Goal: Use online tool/utility: Utilize a website feature to perform a specific function

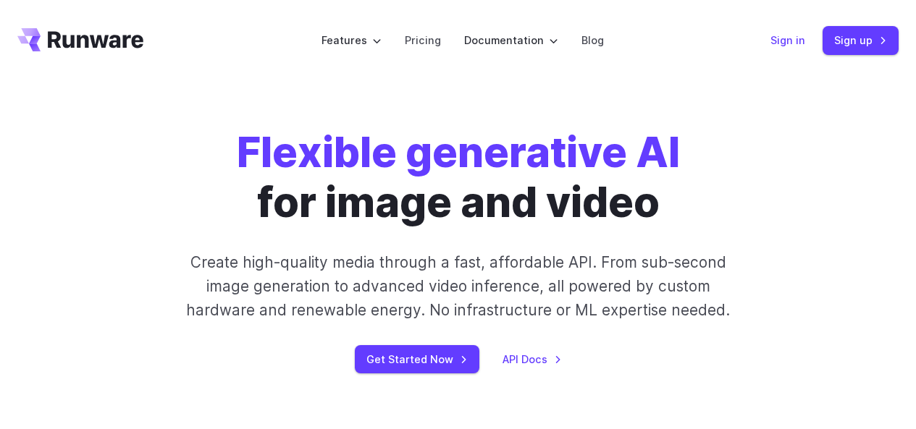
click at [790, 44] on link "Sign in" at bounding box center [787, 40] width 35 height 17
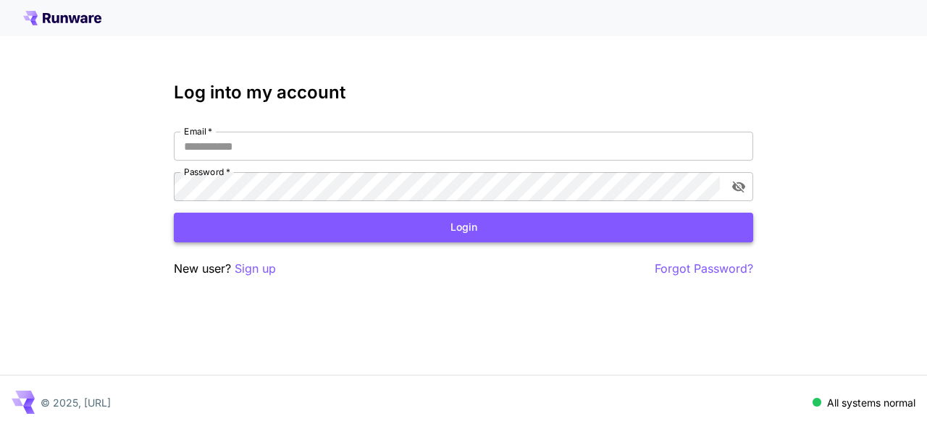
type input "**********"
click at [408, 220] on button "Login" at bounding box center [463, 228] width 579 height 30
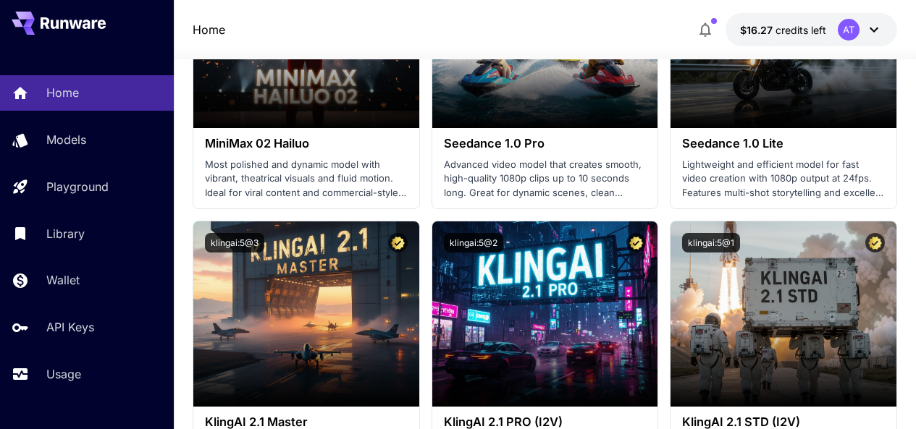
scroll to position [646, 0]
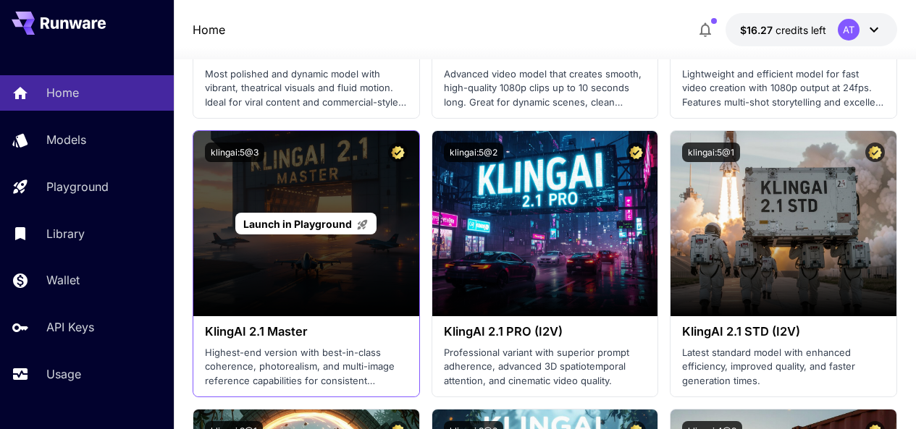
click at [310, 216] on p "Launch in Playground" at bounding box center [305, 223] width 125 height 15
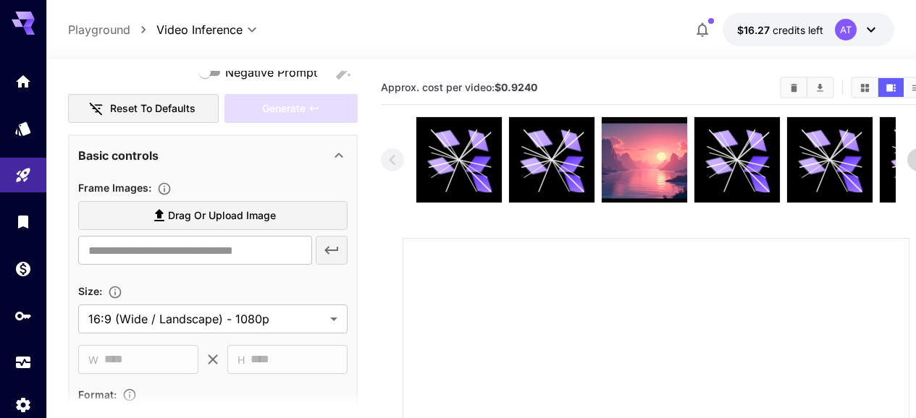
scroll to position [217, 0]
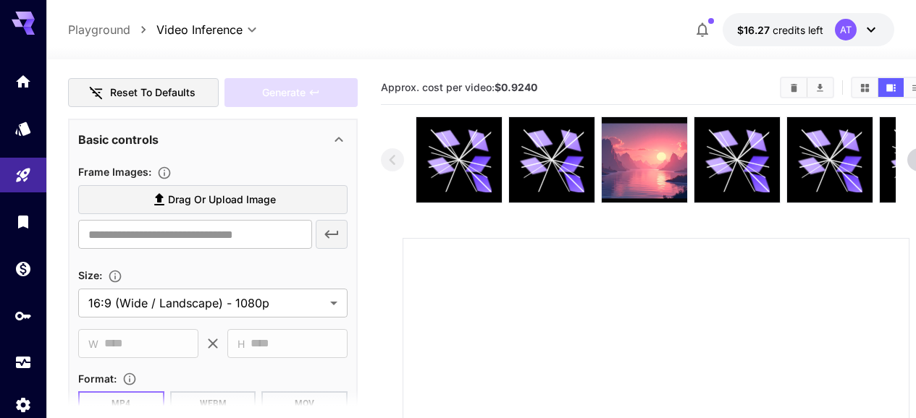
click at [198, 198] on span "Drag or upload image" at bounding box center [222, 200] width 108 height 18
click at [0, 0] on input "Drag or upload image" at bounding box center [0, 0] width 0 height 0
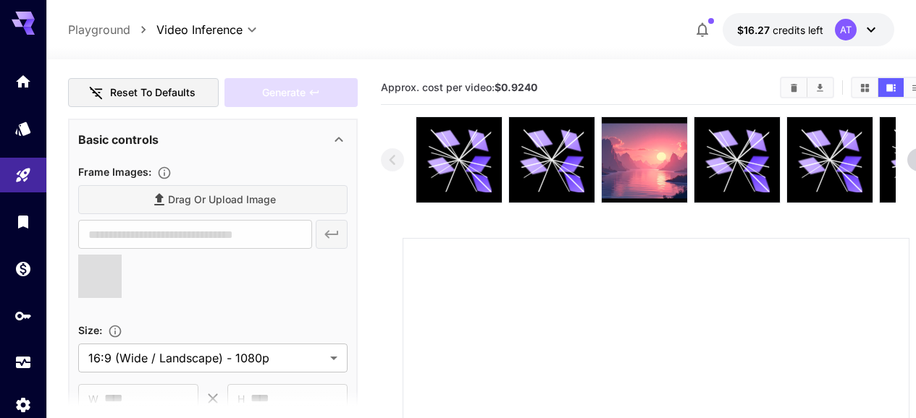
click at [206, 207] on div "Drag or upload image" at bounding box center [212, 200] width 269 height 30
click at [200, 199] on div "Drag or upload image" at bounding box center [212, 200] width 269 height 30
type input "**********"
click at [211, 198] on div "Drag or upload image" at bounding box center [212, 200] width 269 height 30
click at [118, 298] on icon at bounding box center [119, 296] width 14 height 14
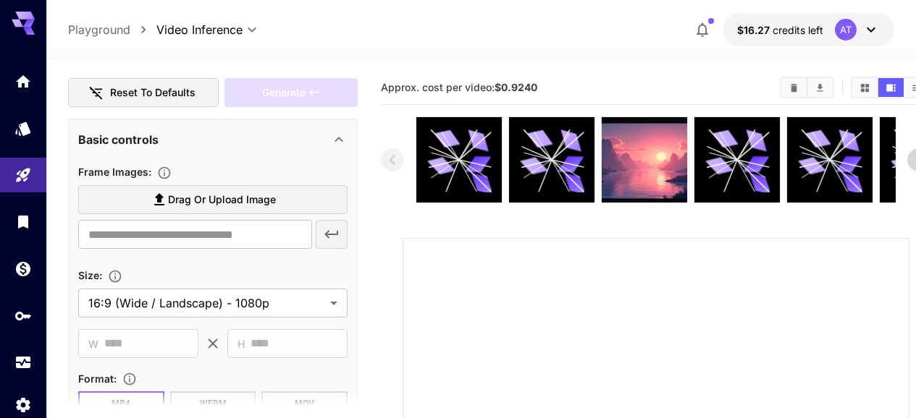
click at [178, 203] on span "Drag or upload image" at bounding box center [222, 200] width 108 height 18
click at [0, 0] on input "Drag or upload image" at bounding box center [0, 0] width 0 height 0
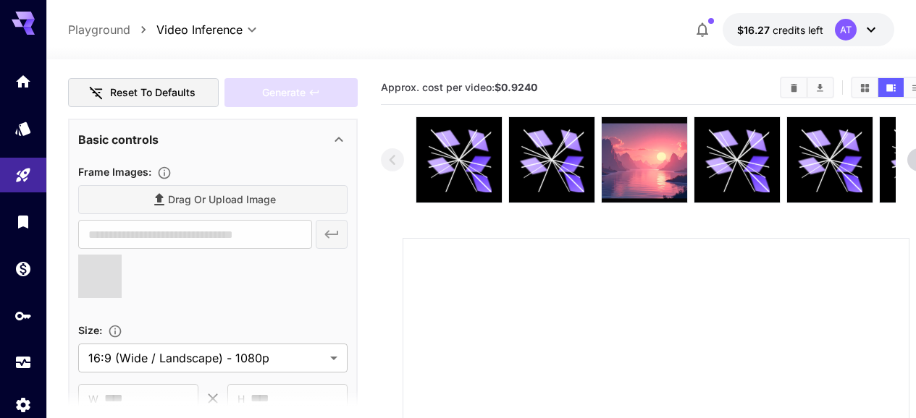
click at [196, 200] on div "Drag or upload image" at bounding box center [212, 200] width 269 height 30
type input "**********"
click at [196, 200] on div "Drag or upload image" at bounding box center [212, 200] width 269 height 30
click at [188, 206] on div "Drag or upload image" at bounding box center [212, 200] width 269 height 30
click at [169, 199] on div "Drag or upload image" at bounding box center [212, 200] width 269 height 30
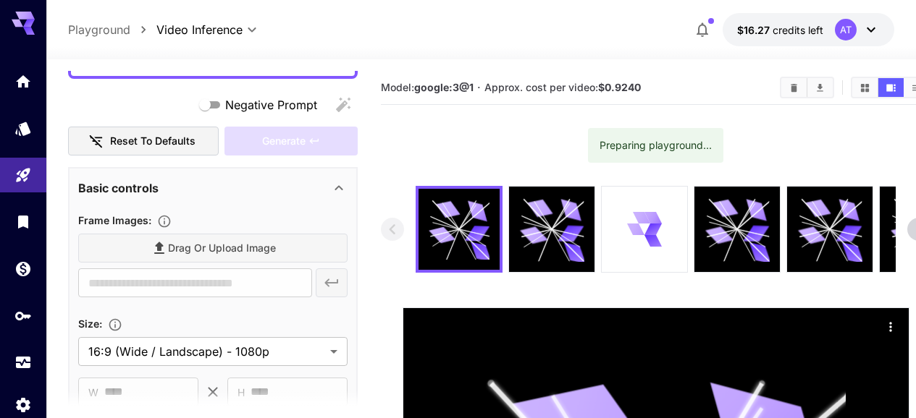
scroll to position [217, 0]
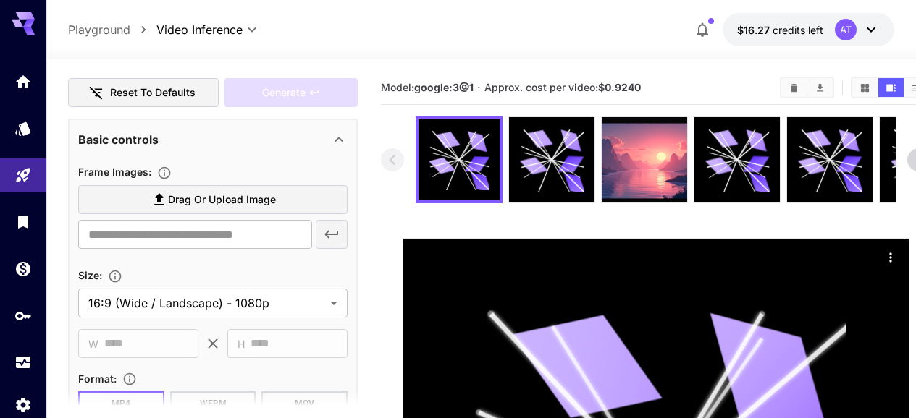
click at [183, 202] on span "Drag or upload image" at bounding box center [222, 200] width 108 height 18
click at [0, 0] on input "Drag or upload image" at bounding box center [0, 0] width 0 height 0
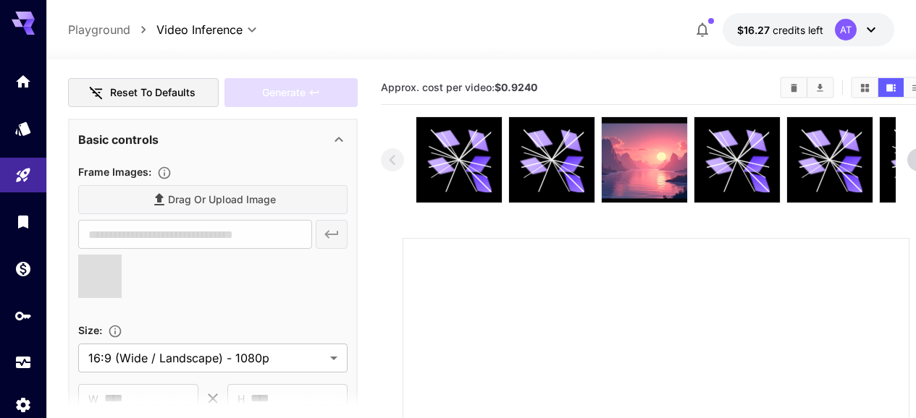
type input "**********"
click at [174, 198] on div "Drag or upload image" at bounding box center [212, 200] width 269 height 30
click at [157, 203] on div "Drag or upload image" at bounding box center [212, 200] width 269 height 30
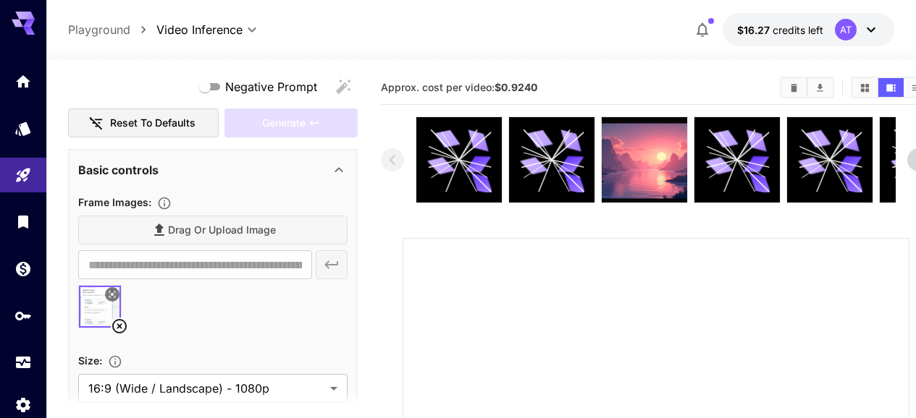
scroll to position [145, 0]
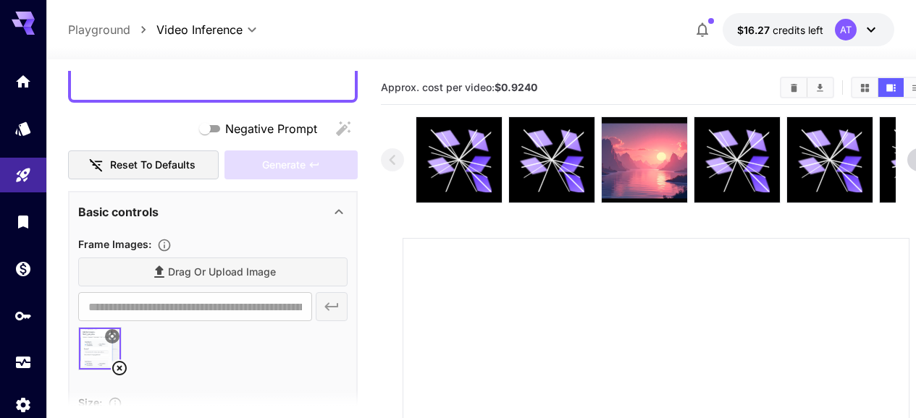
click at [169, 271] on div "Drag or upload image" at bounding box center [212, 273] width 269 height 30
click at [191, 269] on div "Drag or upload image" at bounding box center [212, 273] width 269 height 30
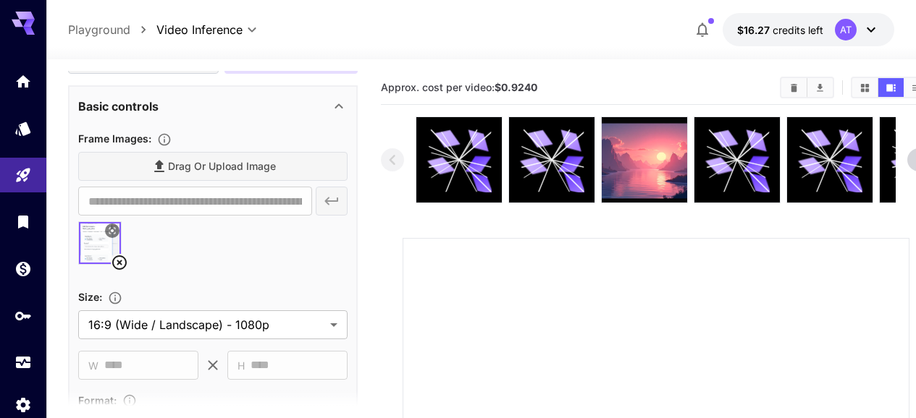
scroll to position [85, 0]
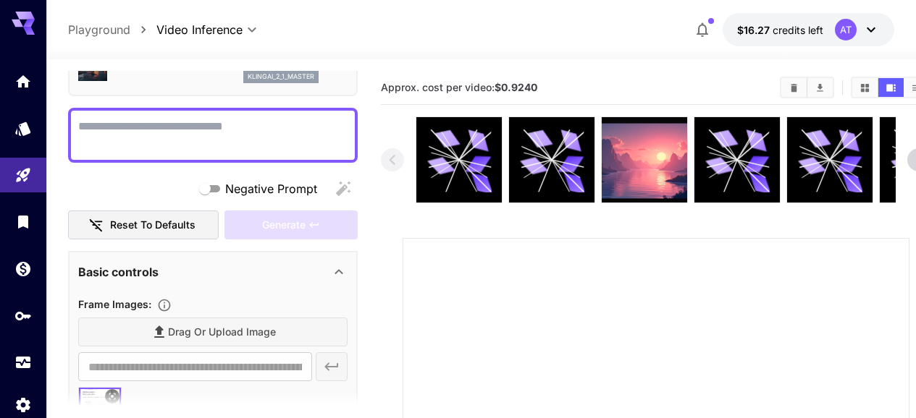
click at [187, 326] on div "Drag or upload image" at bounding box center [212, 333] width 269 height 30
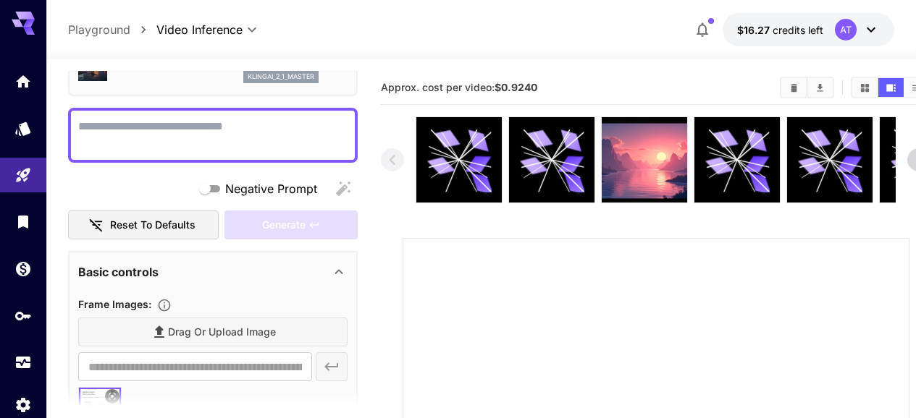
click at [188, 326] on div "Drag or upload image" at bounding box center [212, 333] width 269 height 30
click at [169, 307] on icon "Upload frame images." at bounding box center [164, 305] width 14 height 14
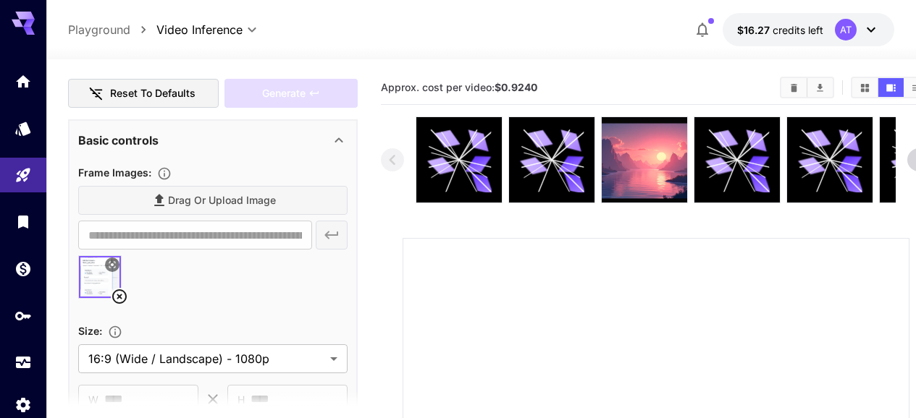
scroll to position [229, 0]
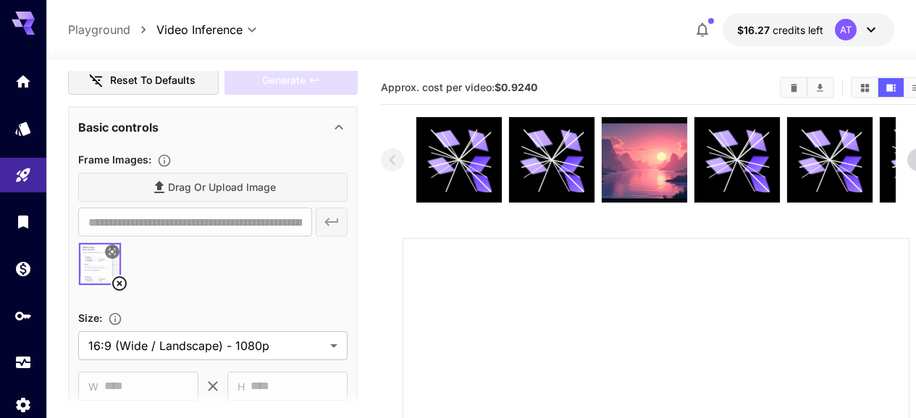
click at [173, 192] on div "Drag or upload image" at bounding box center [212, 188] width 269 height 30
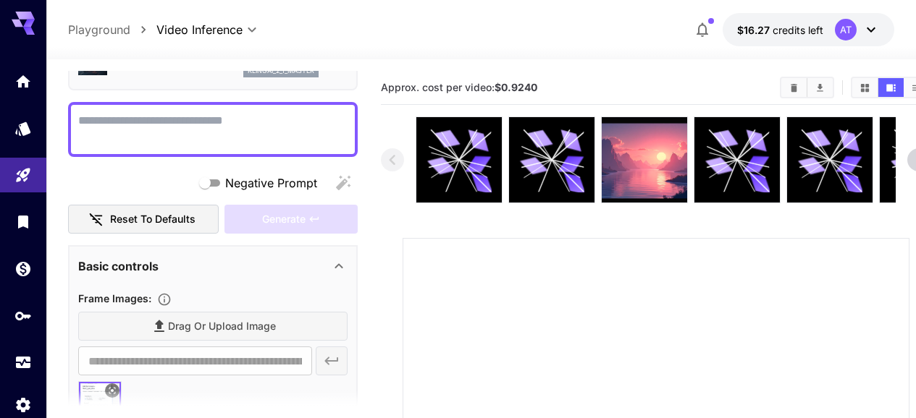
scroll to position [0, 0]
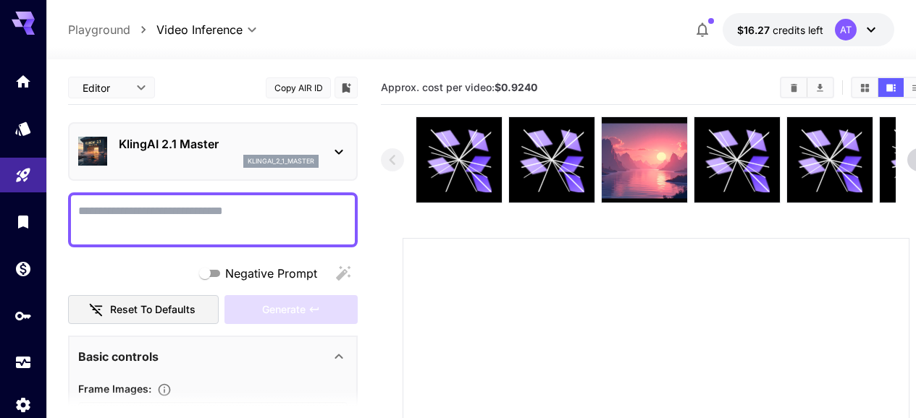
click at [138, 83] on body "**********" at bounding box center [458, 394] width 916 height 788
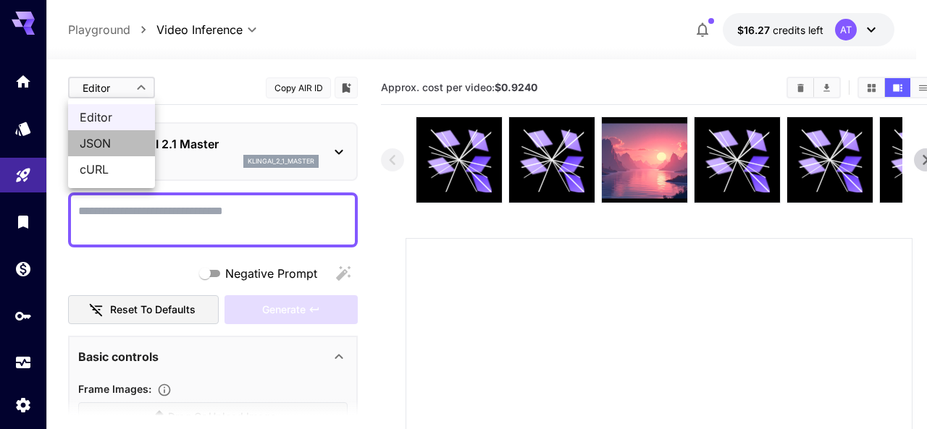
click at [122, 145] on span "JSON" at bounding box center [112, 143] width 64 height 17
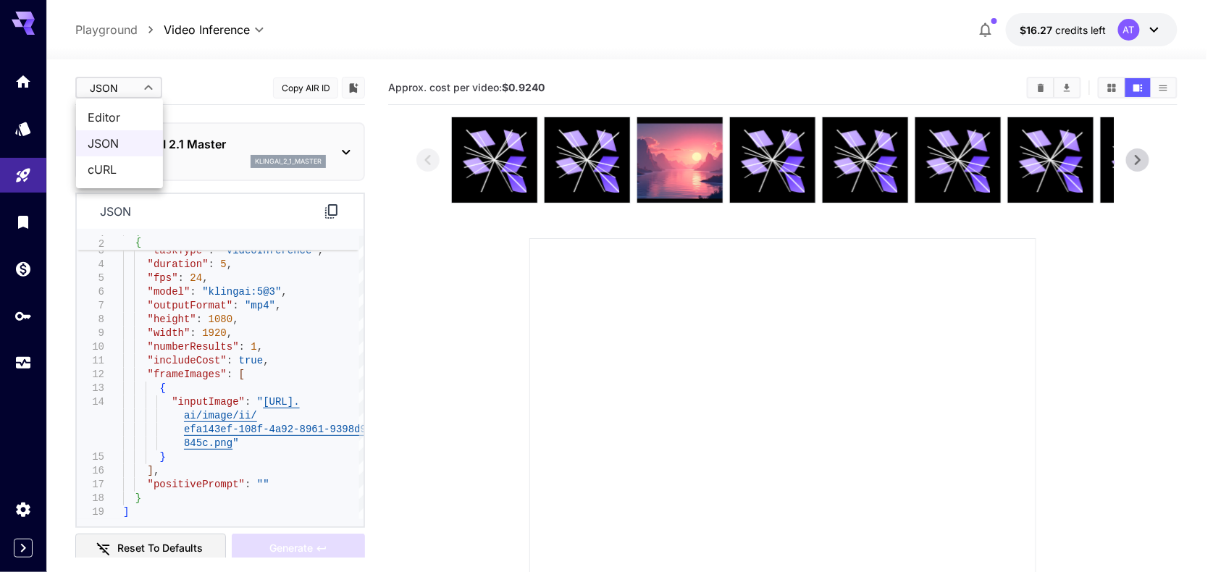
click at [131, 90] on body "**********" at bounding box center [610, 394] width 1221 height 788
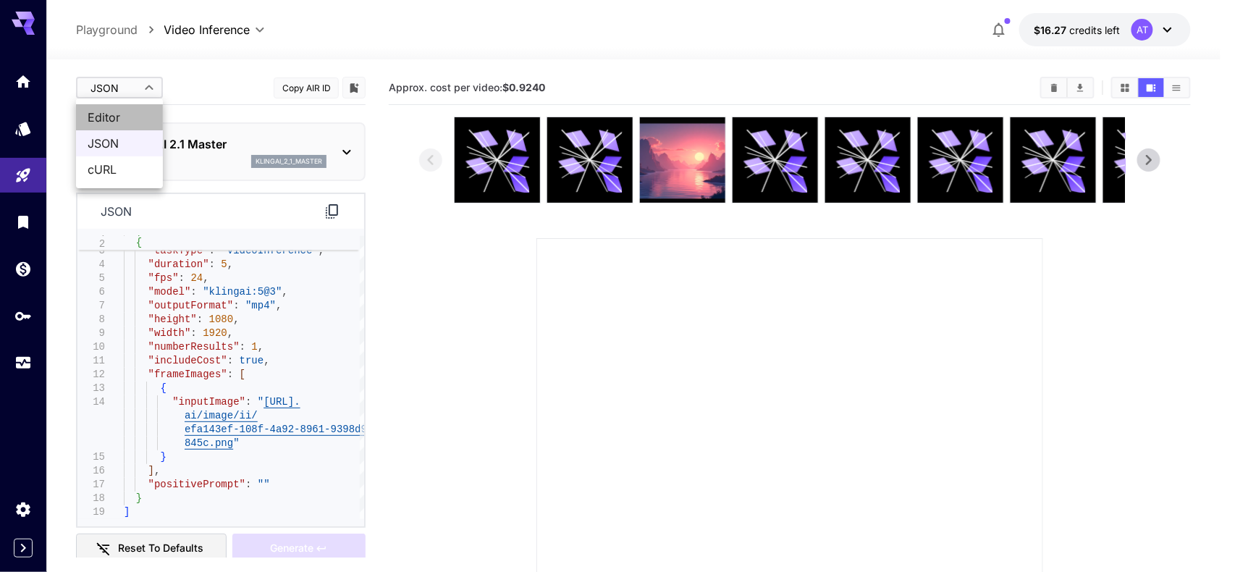
click at [130, 105] on li "Editor" at bounding box center [119, 117] width 87 height 26
type input "****"
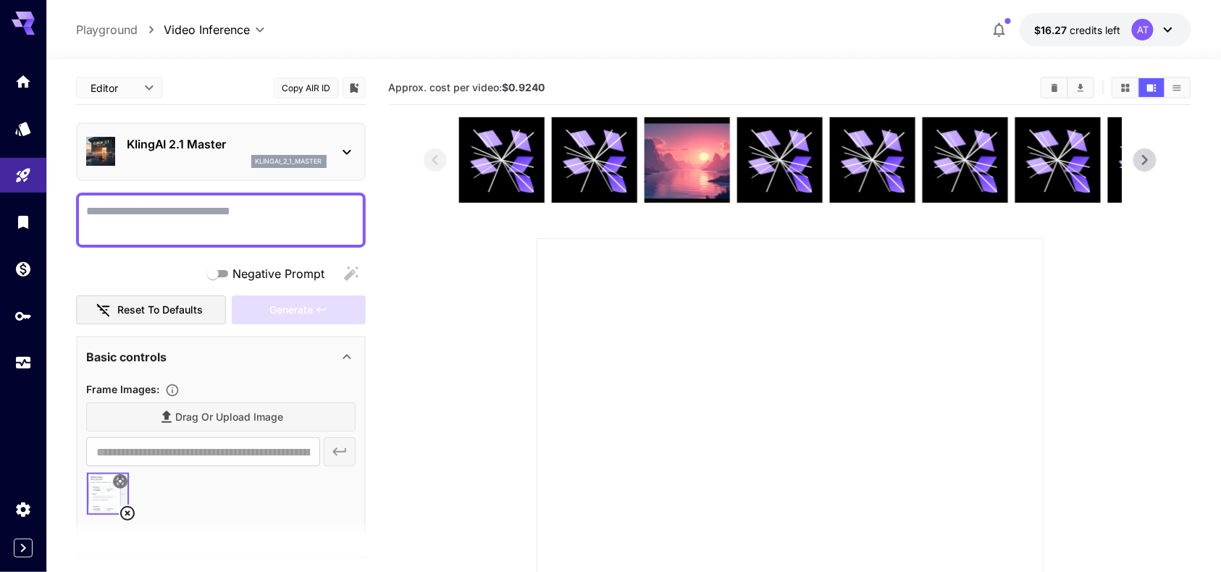
click at [191, 413] on div "Drag or upload image" at bounding box center [220, 418] width 269 height 30
click at [222, 152] on div "KlingAI 2.1 Master klingai_2_1_master" at bounding box center [227, 151] width 200 height 33
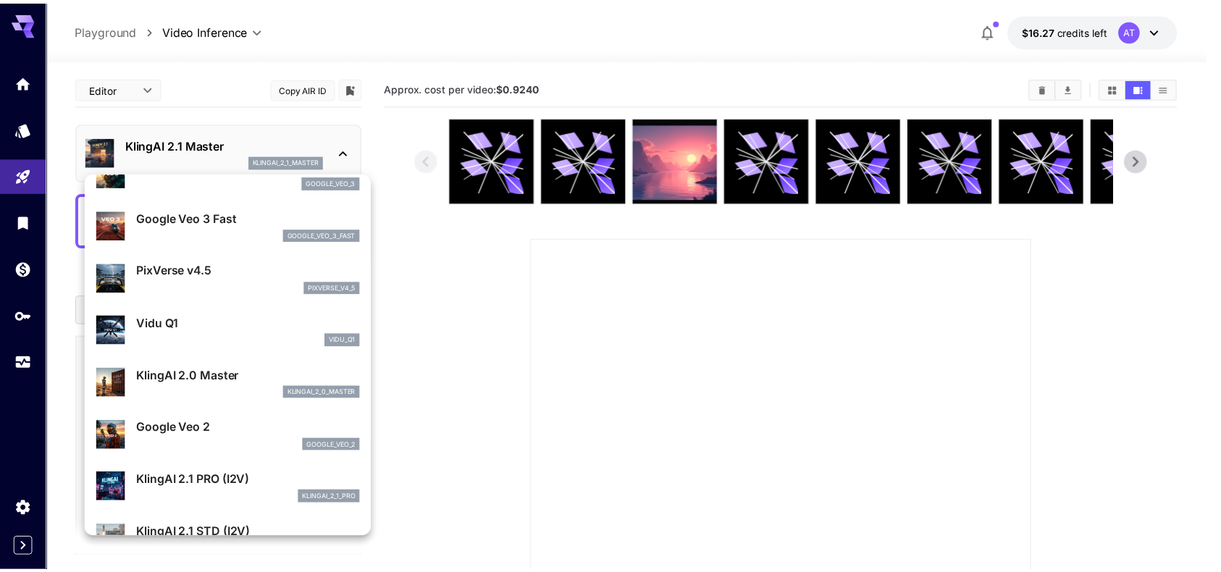
scroll to position [387, 0]
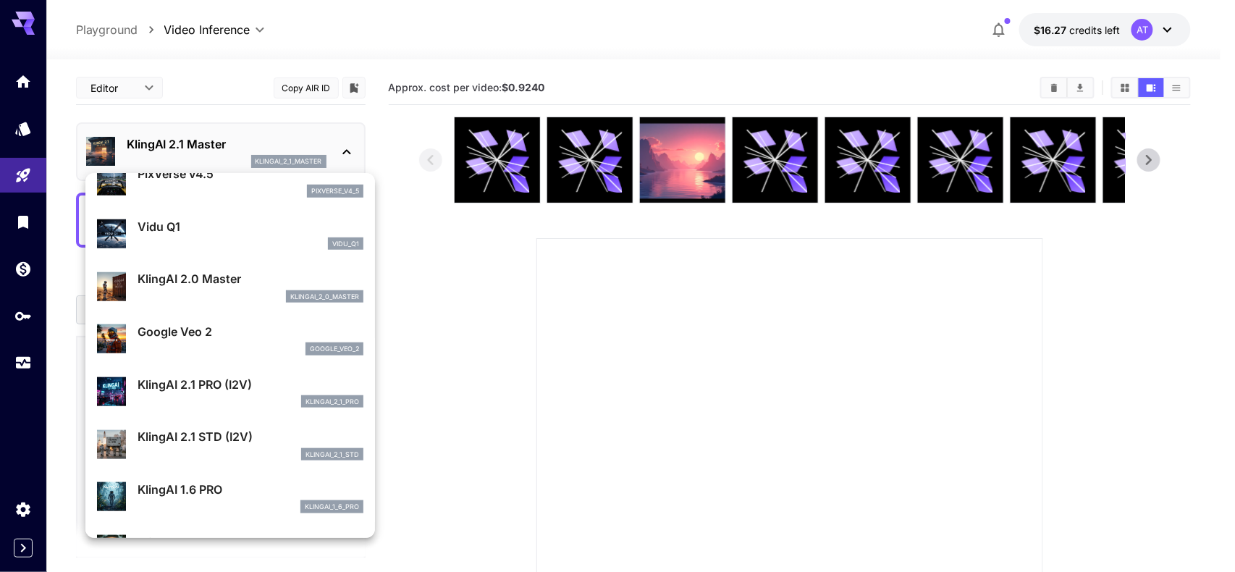
click at [226, 379] on p "KlingAI 2.1 PRO (I2V)" at bounding box center [251, 384] width 226 height 17
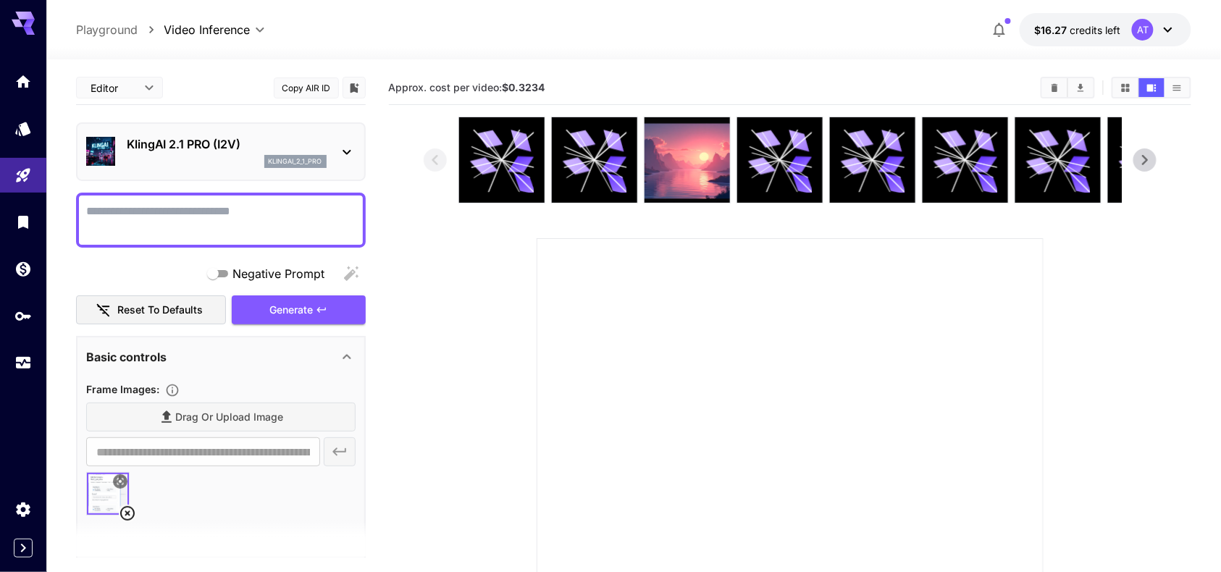
click at [206, 418] on div "Drag or upload image" at bounding box center [220, 418] width 269 height 30
click at [187, 417] on div "Drag or upload image" at bounding box center [220, 418] width 269 height 30
click at [175, 389] on icon "Upload frame images." at bounding box center [172, 390] width 14 height 14
click at [424, 371] on section at bounding box center [790, 431] width 733 height 628
click at [225, 421] on div "Drag or upload image" at bounding box center [220, 418] width 269 height 30
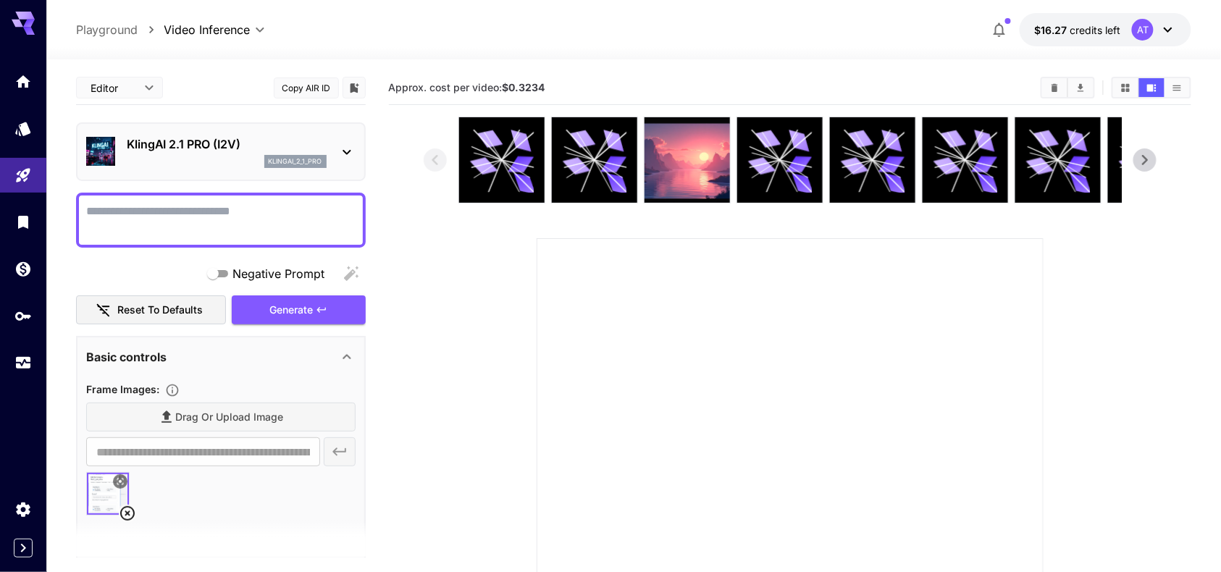
click at [151, 367] on div "Basic controls" at bounding box center [220, 357] width 269 height 35
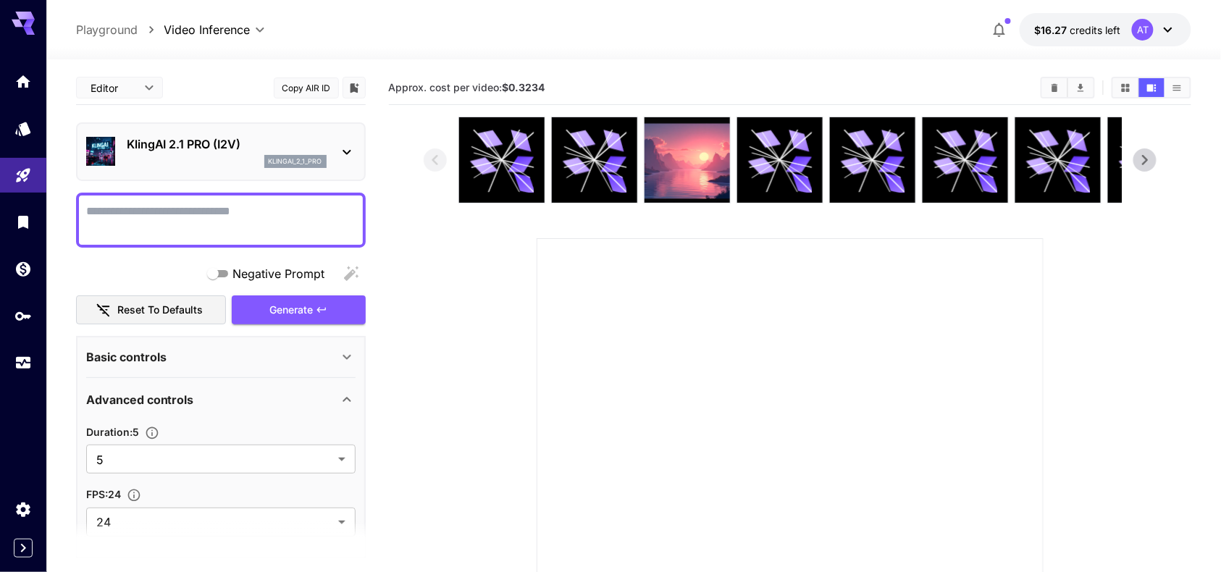
click at [151, 367] on div "Basic controls" at bounding box center [220, 357] width 269 height 35
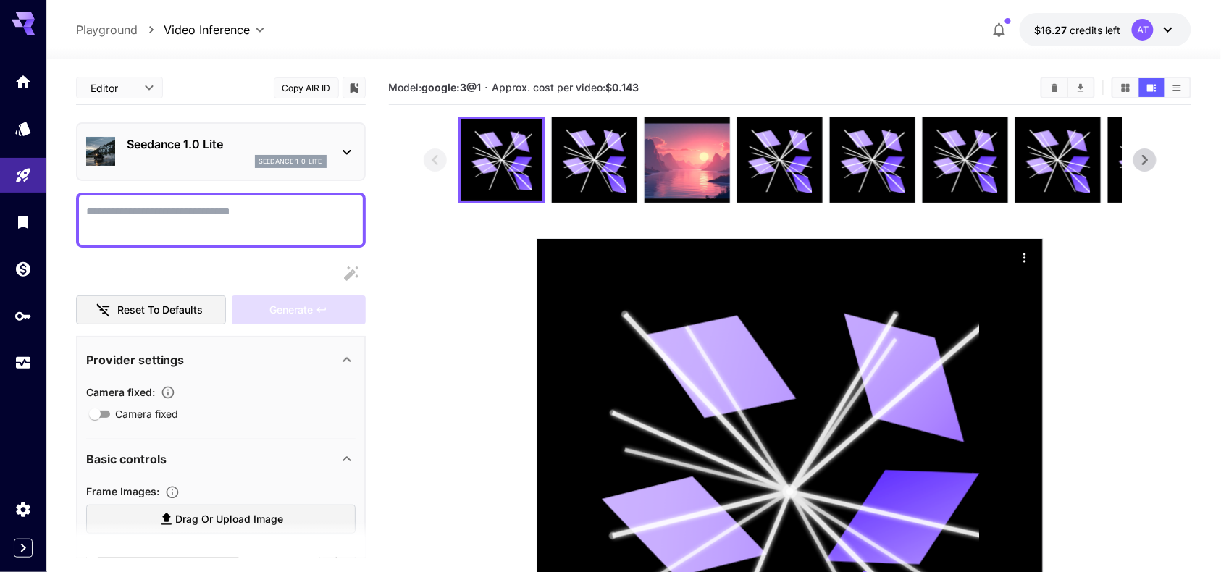
click at [183, 124] on div "Seedance 1.0 Lite seedance_1_0_lite" at bounding box center [221, 151] width 290 height 59
click at [235, 153] on div "Seedance 1.0 Lite seedance_1_0_lite" at bounding box center [227, 151] width 200 height 33
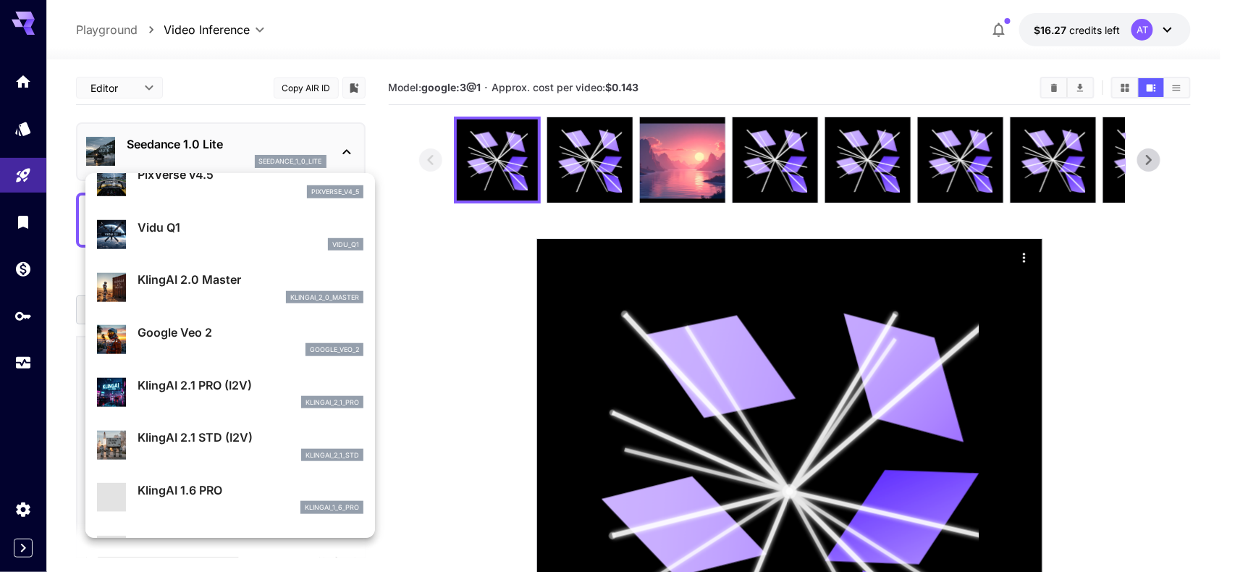
scroll to position [387, 0]
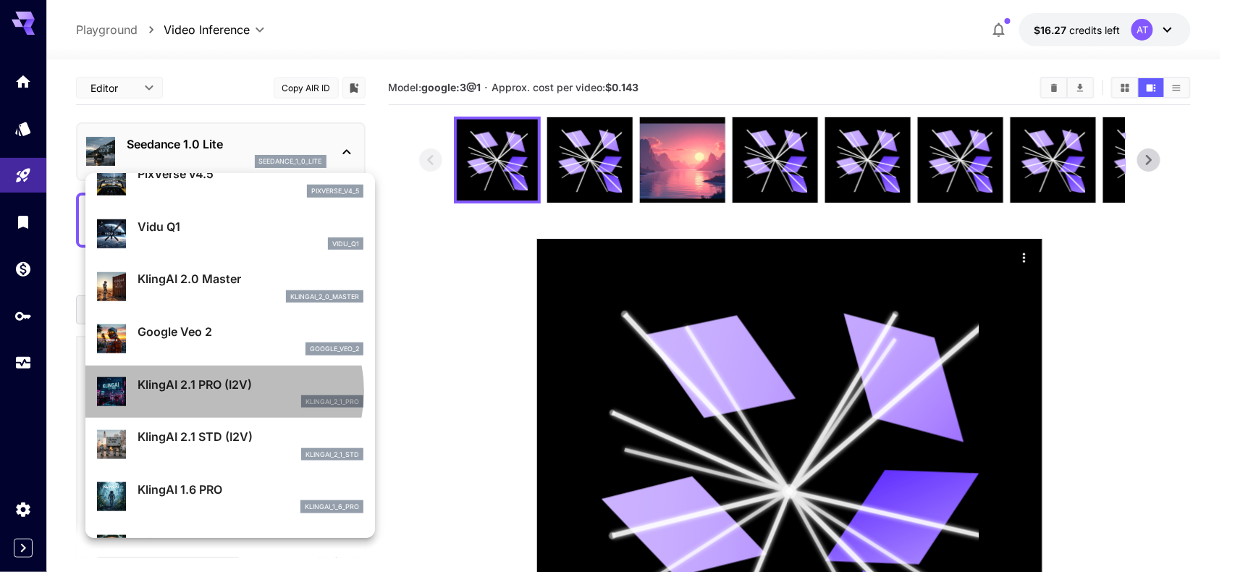
click at [222, 392] on p "KlingAI 2.1 PRO (I2V)" at bounding box center [251, 384] width 226 height 17
type input "**********"
type input "****"
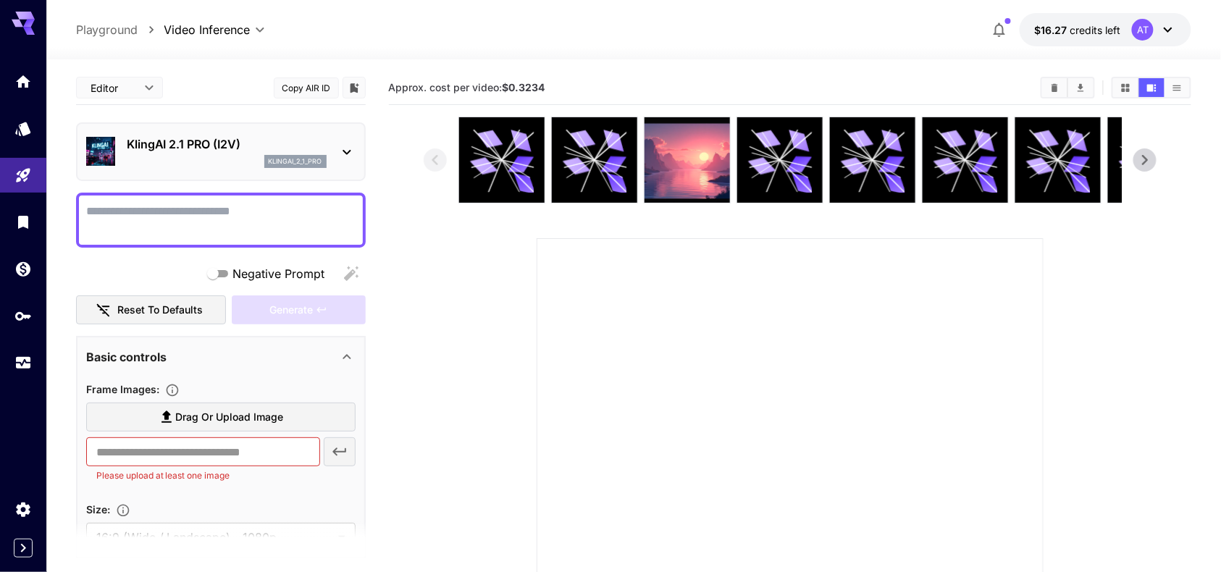
click at [202, 413] on span "Drag or upload image" at bounding box center [229, 417] width 108 height 18
click at [0, 0] on input "Drag or upload image" at bounding box center [0, 0] width 0 height 0
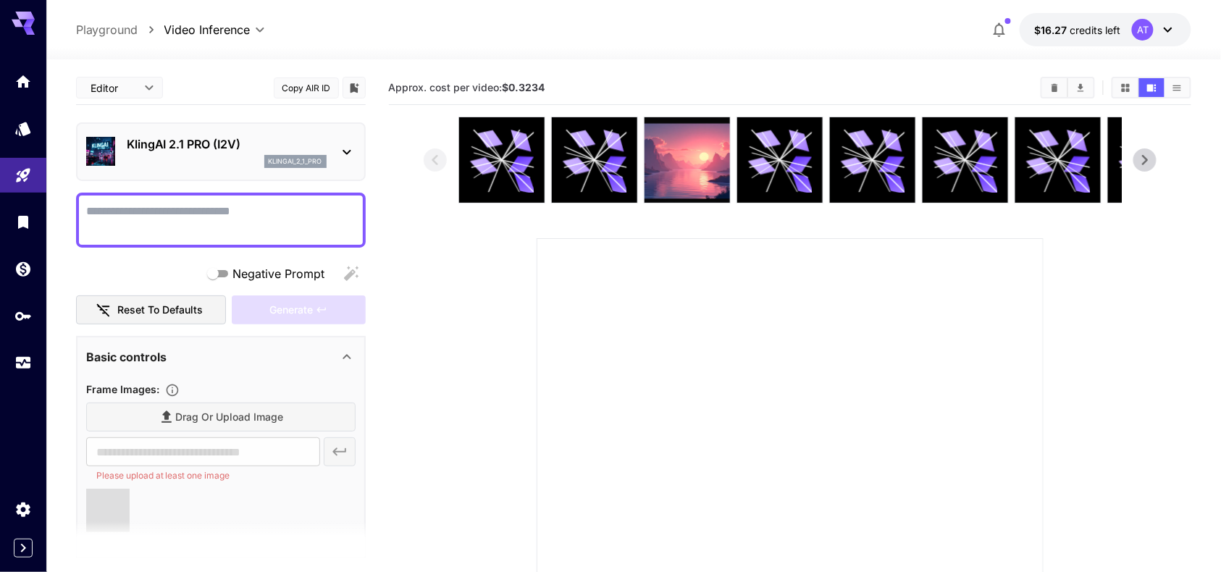
type input "**********"
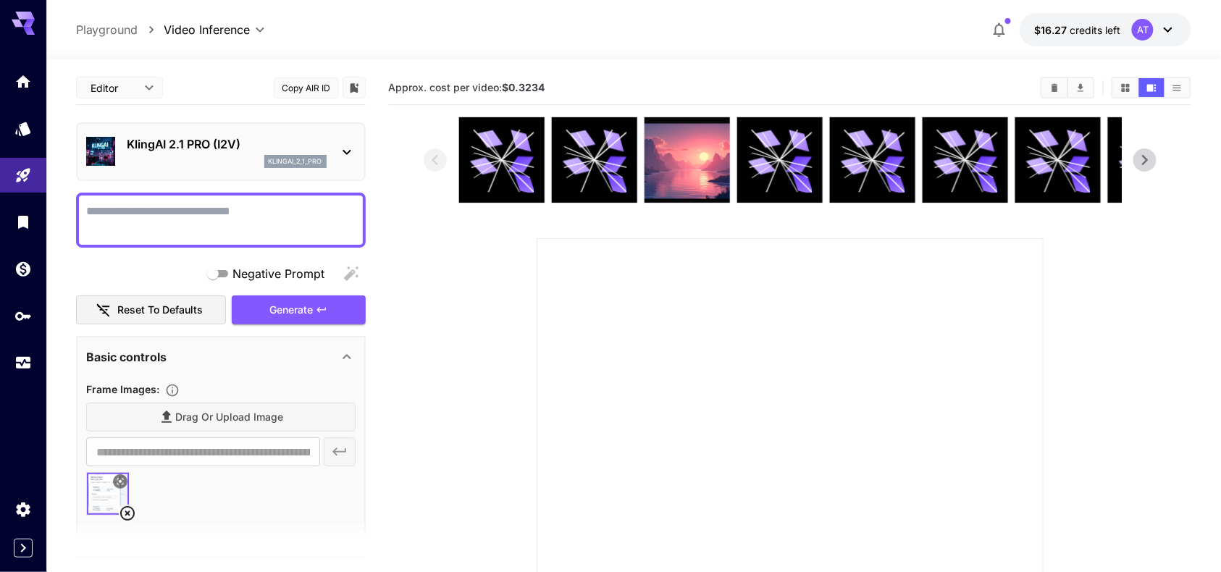
click at [197, 413] on div "Drag or upload image" at bounding box center [220, 418] width 269 height 30
click at [178, 419] on div "Drag or upload image" at bounding box center [220, 418] width 269 height 30
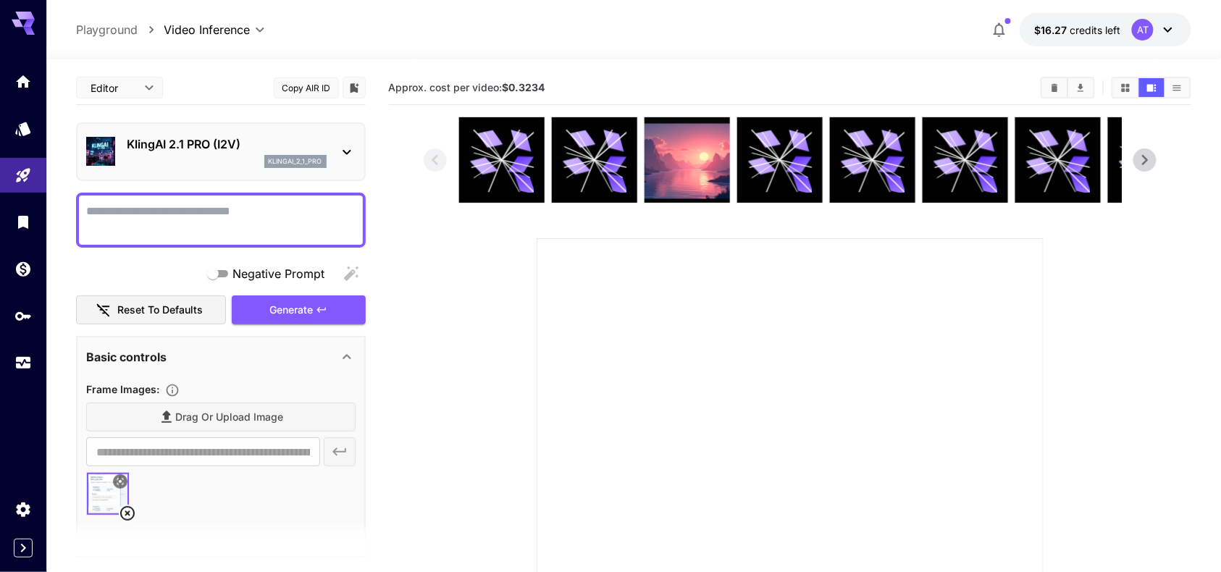
click at [178, 419] on div "Drag or upload image" at bounding box center [220, 418] width 269 height 30
click at [13, 126] on link at bounding box center [23, 128] width 46 height 35
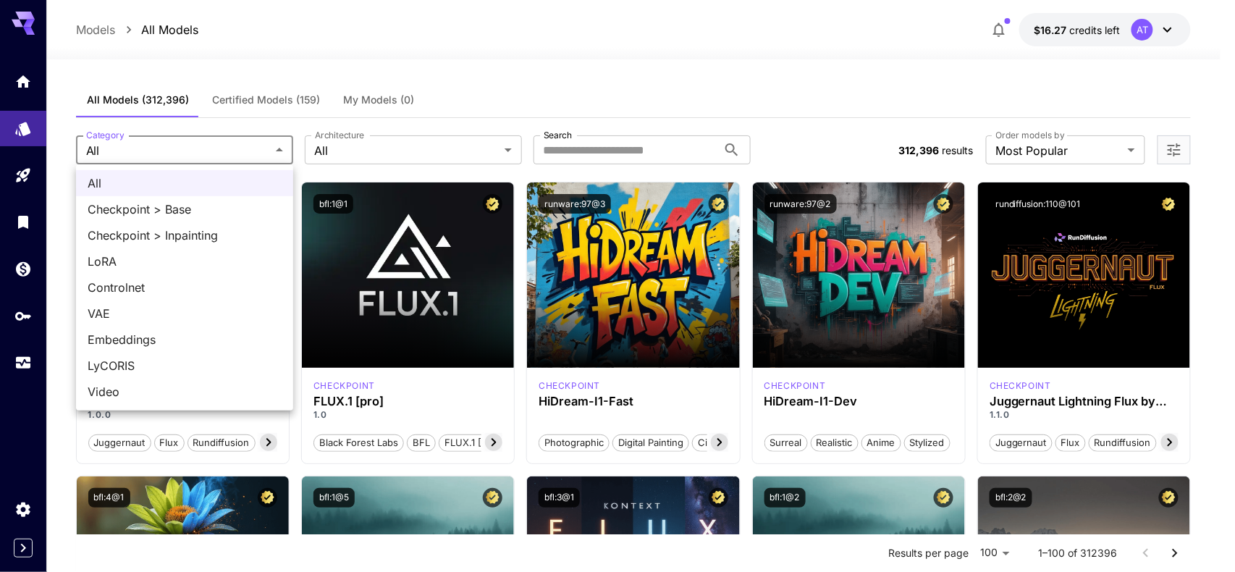
click at [448, 159] on div at bounding box center [617, 286] width 1235 height 572
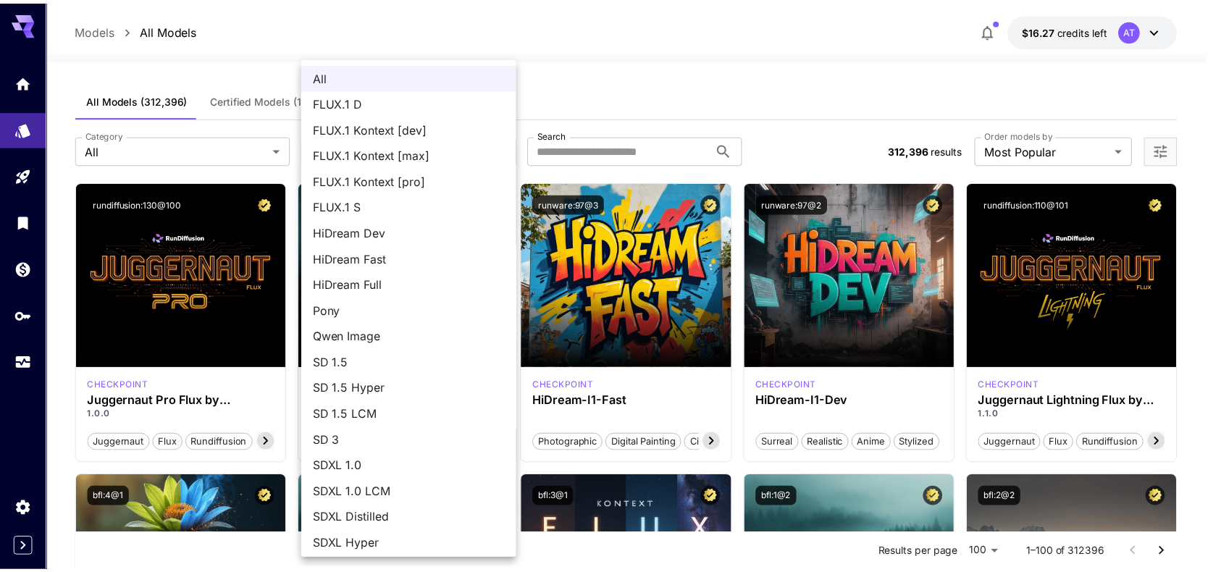
scroll to position [56, 0]
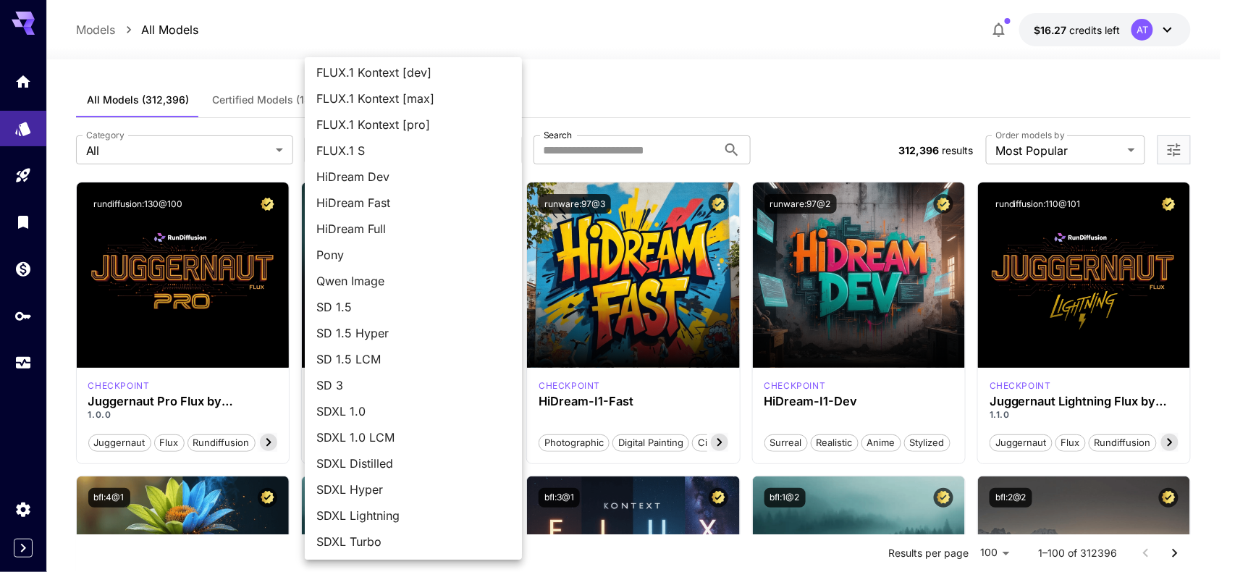
click at [359, 273] on span "Qwen Image" at bounding box center [413, 280] width 194 height 17
type input "**********"
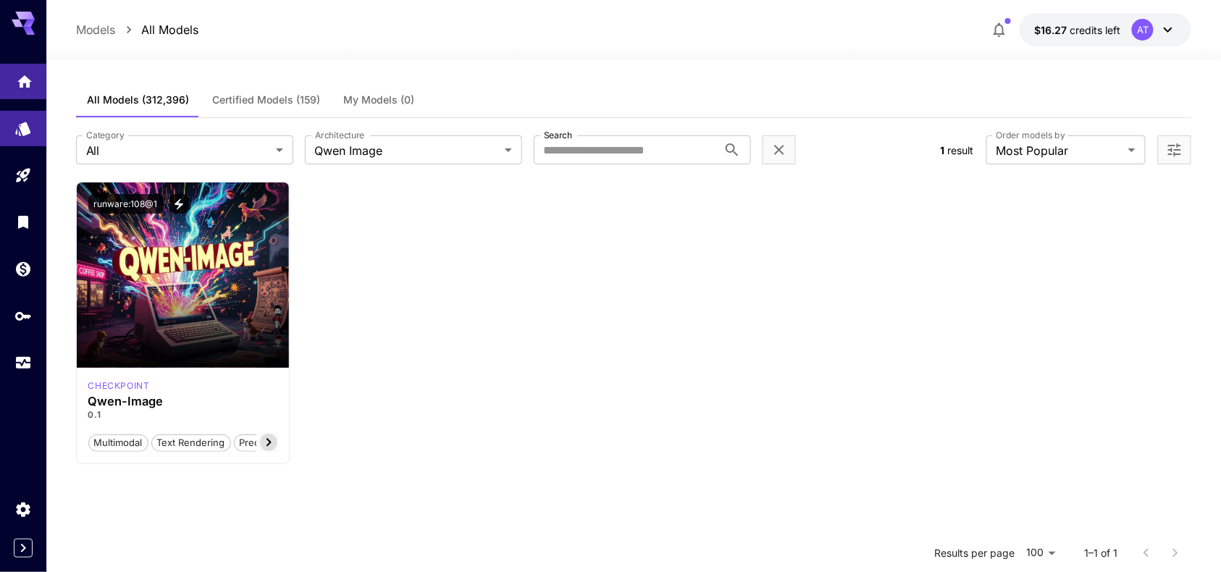
click at [12, 80] on link at bounding box center [23, 81] width 46 height 35
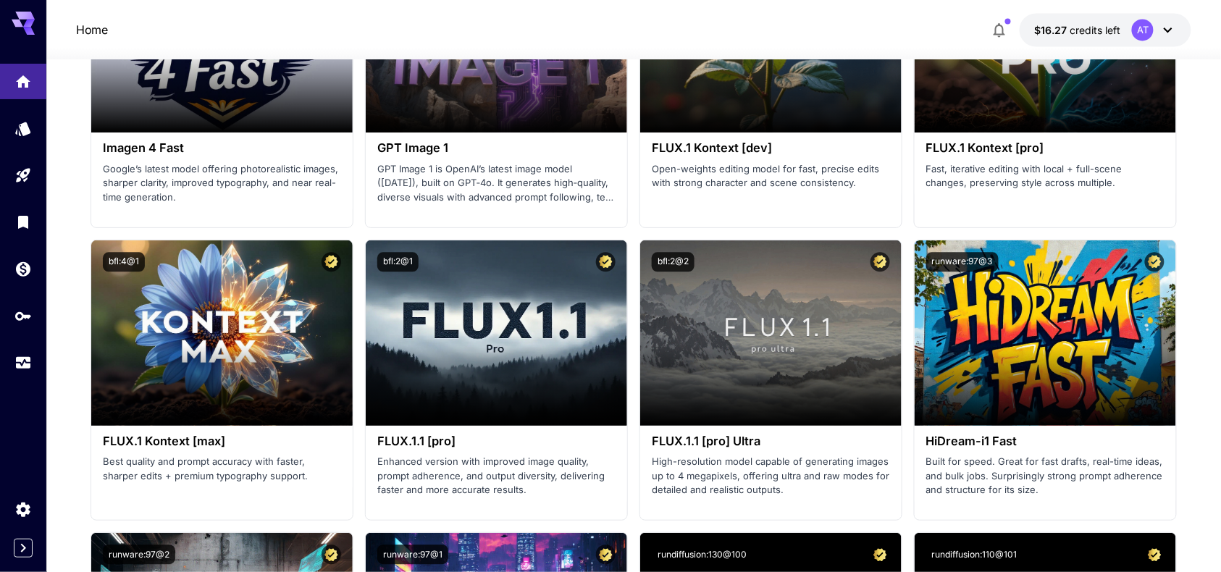
scroll to position [2606, 0]
